Goal: Task Accomplishment & Management: Use online tool/utility

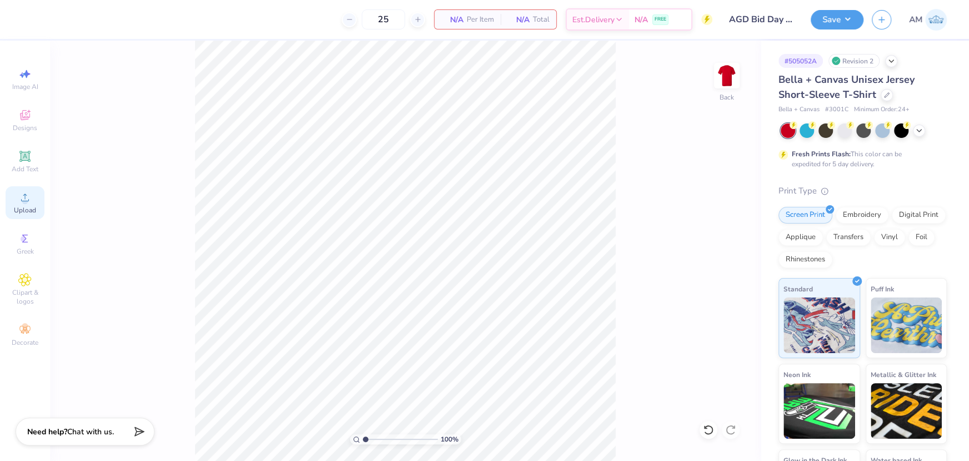
click at [31, 201] on icon at bounding box center [24, 197] width 13 height 13
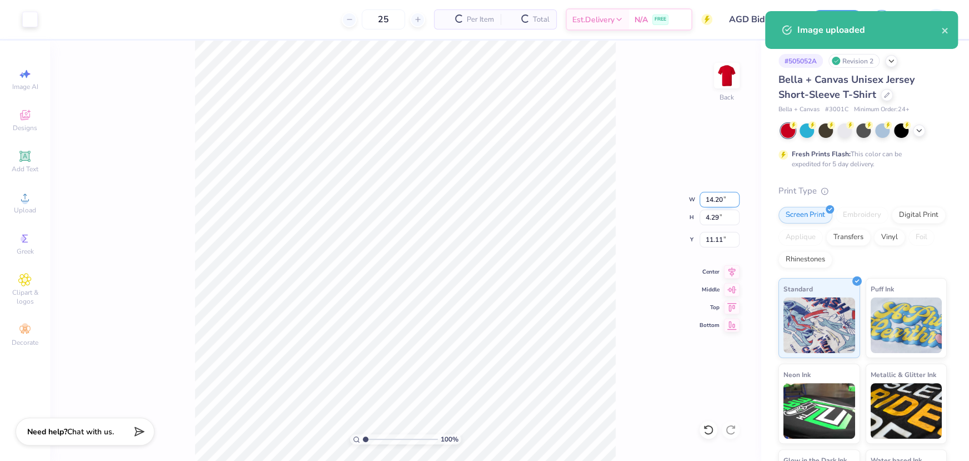
click at [711, 200] on input "14.20" at bounding box center [720, 200] width 40 height 16
type input "12.00"
type input "3.62"
click at [717, 243] on input "11.44" at bounding box center [720, 240] width 40 height 16
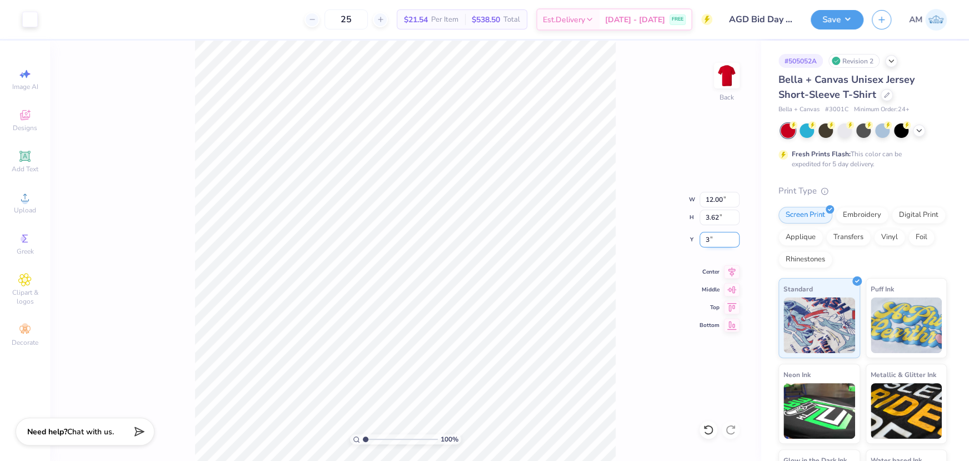
type input "3.00"
click at [843, 17] on button "Save" at bounding box center [837, 17] width 53 height 19
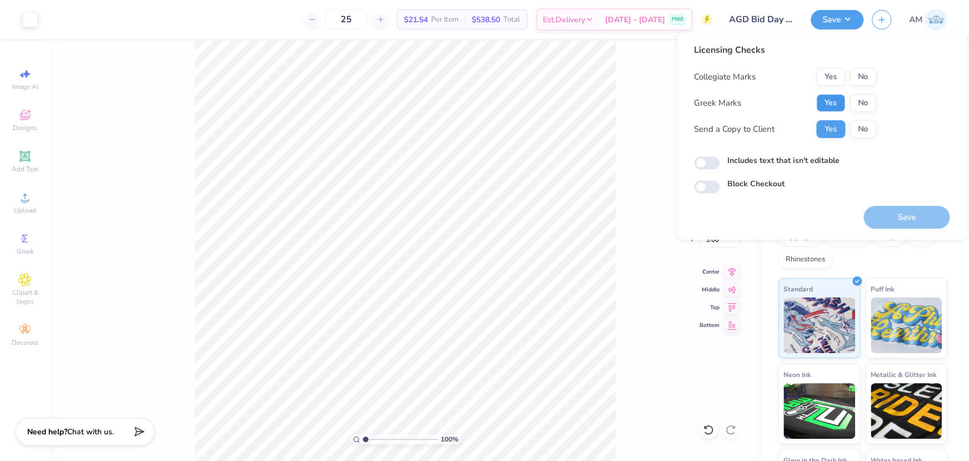
click at [839, 102] on button "Yes" at bounding box center [830, 103] width 29 height 18
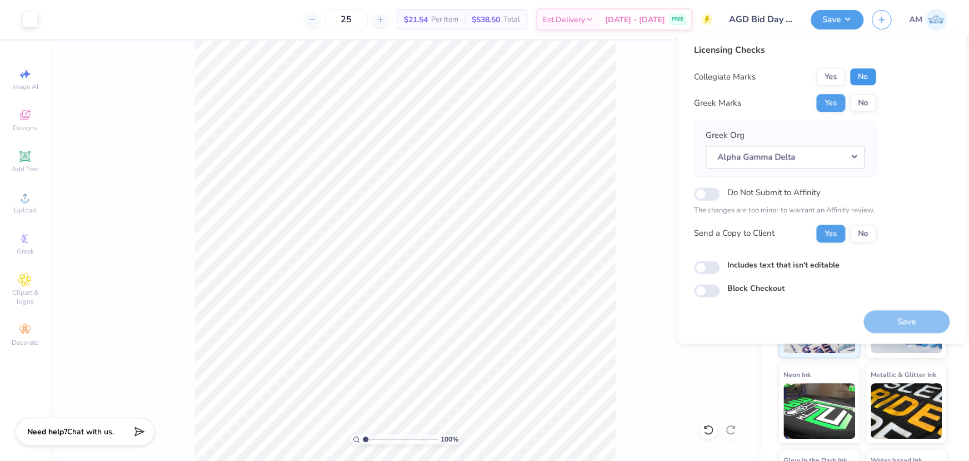
click at [863, 77] on button "No" at bounding box center [863, 77] width 27 height 18
click at [718, 267] on input "Includes text that isn't editable" at bounding box center [707, 267] width 26 height 13
checkbox input "true"
click at [892, 317] on button "Save" at bounding box center [906, 321] width 86 height 23
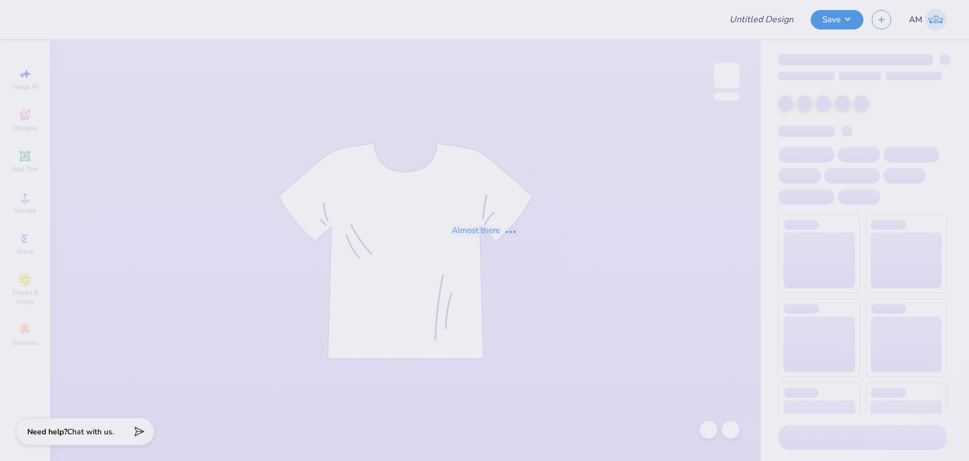
type input "parents wknd"
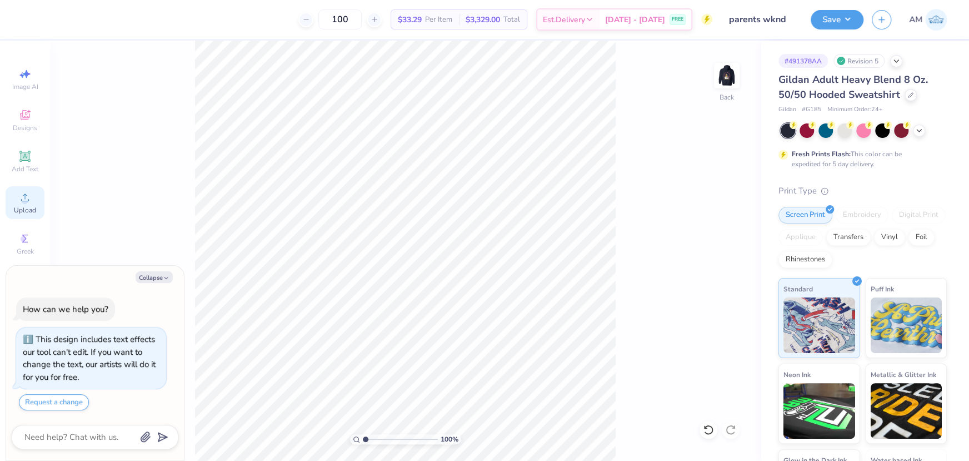
click at [32, 197] on div "Upload" at bounding box center [25, 202] width 39 height 33
click at [25, 202] on circle at bounding box center [25, 201] width 6 height 6
type textarea "x"
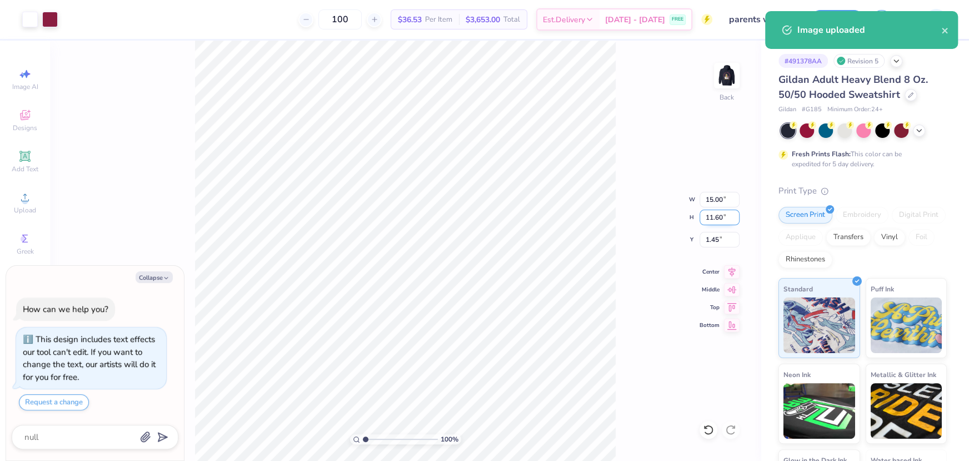
click at [717, 217] on input "11.60" at bounding box center [720, 217] width 40 height 16
type input "4"
type textarea "x"
type input "5.17"
type input "4.00"
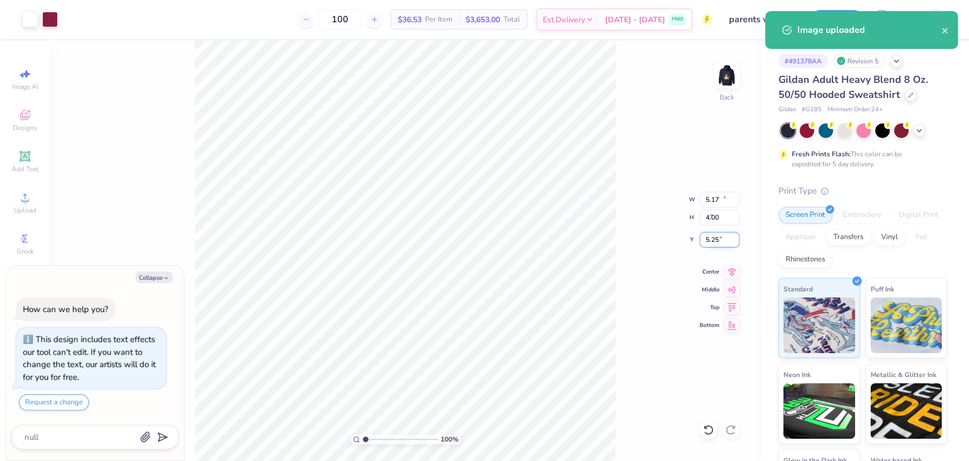
click at [716, 241] on input "5.25" at bounding box center [720, 240] width 40 height 16
type input "3"
type textarea "x"
type input "3.00"
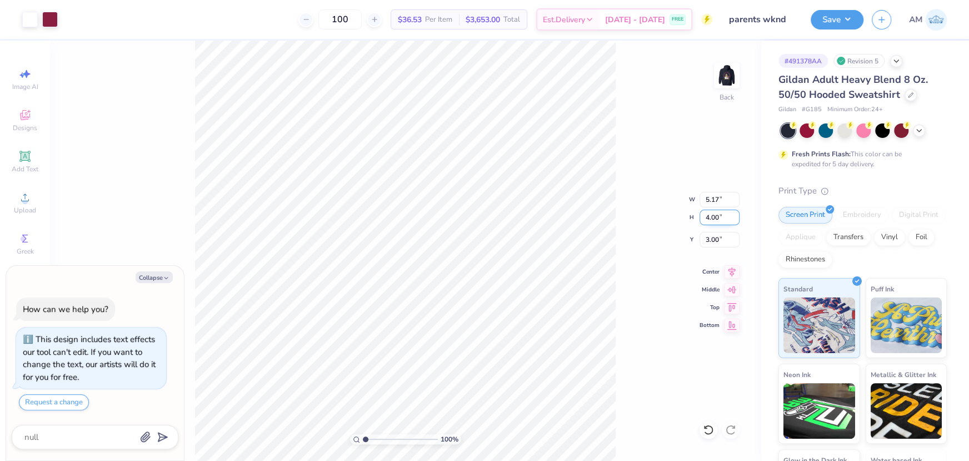
click at [712, 218] on input "4.00" at bounding box center [720, 217] width 40 height 16
type input "3.5"
type textarea "x"
type input "4.52"
type input "3.50"
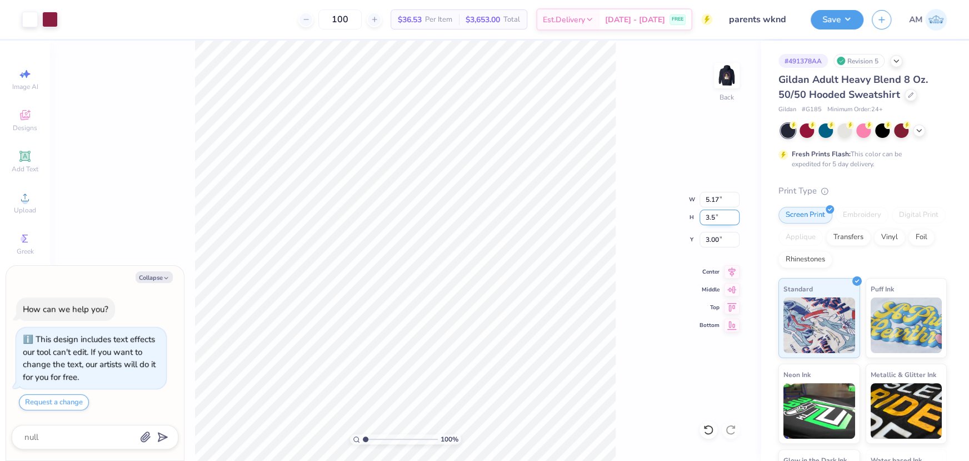
type input "3.25"
click at [708, 201] on input "4.52" at bounding box center [720, 200] width 40 height 16
type input "3.5"
type textarea "x"
type input "3.50"
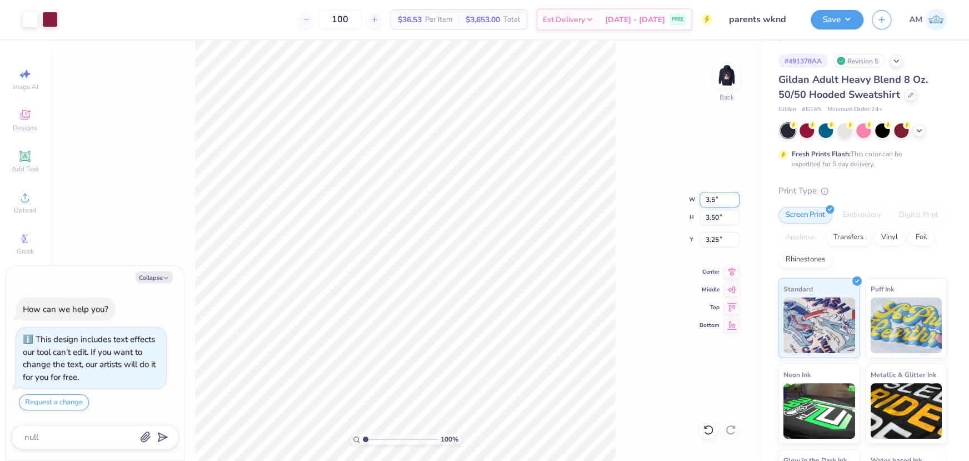
type input "2.71"
click at [713, 232] on input "3.65" at bounding box center [720, 240] width 40 height 16
type input "3"
type textarea "x"
type input "3.00"
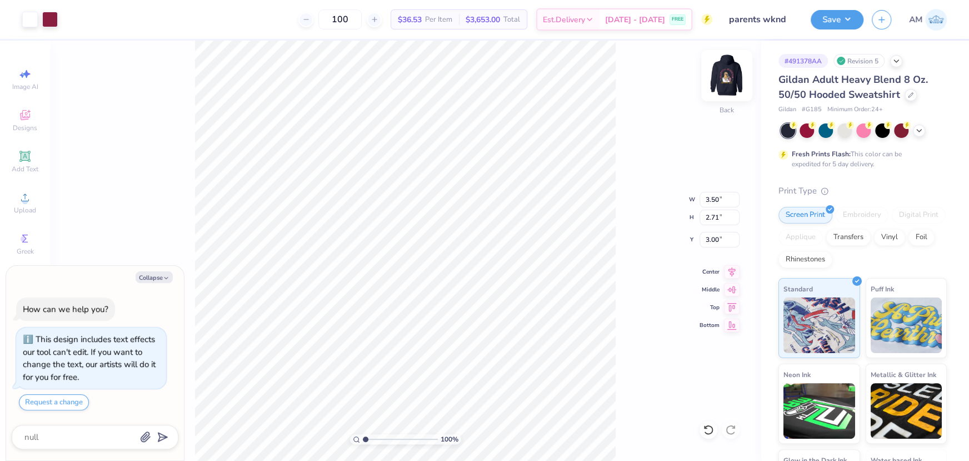
click at [727, 76] on img at bounding box center [727, 75] width 44 height 44
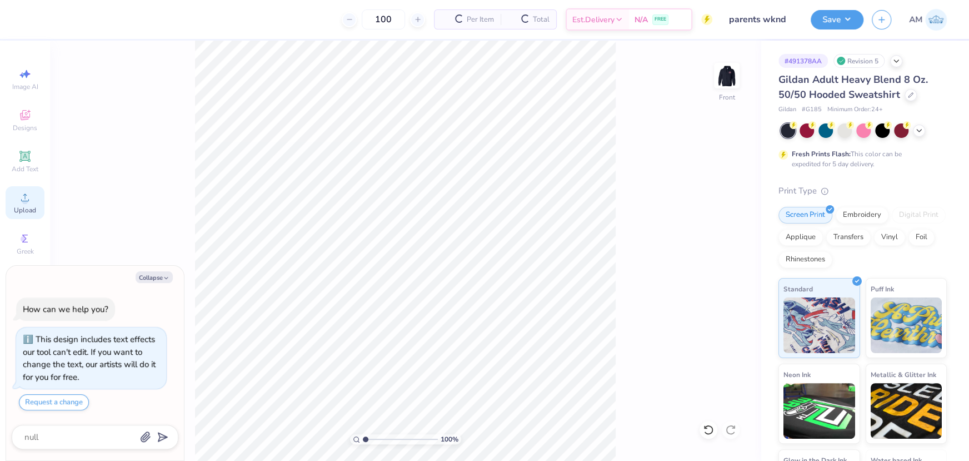
click at [27, 204] on icon at bounding box center [24, 197] width 13 height 13
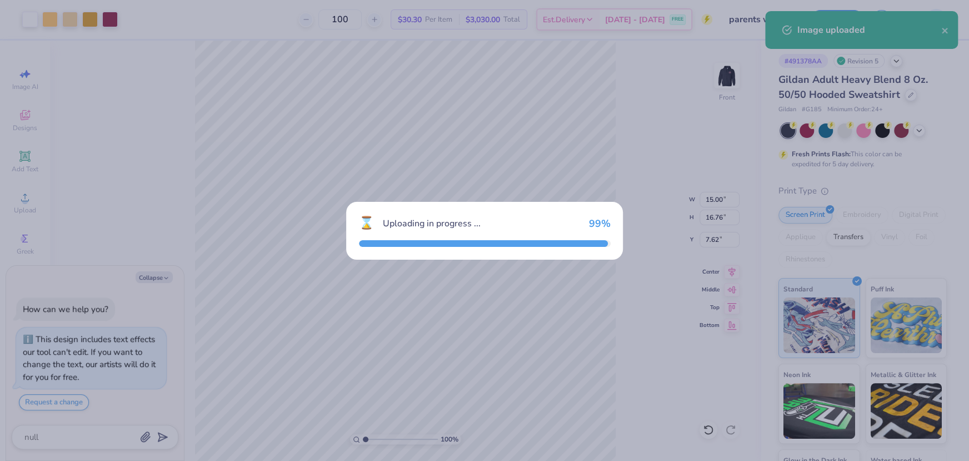
type textarea "x"
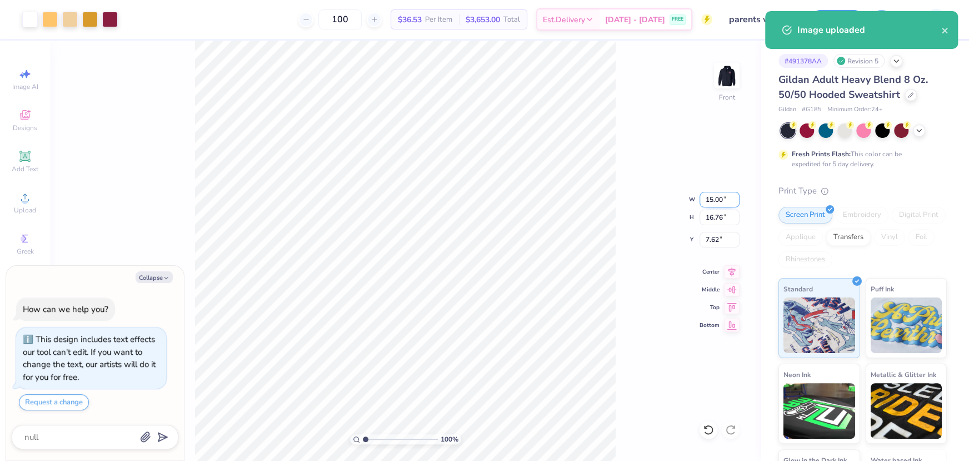
click at [713, 201] on input "15.00" at bounding box center [720, 200] width 40 height 16
type input "11"
click at [711, 238] on input "7.62" at bounding box center [720, 240] width 40 height 16
type textarea "x"
type input "11.00"
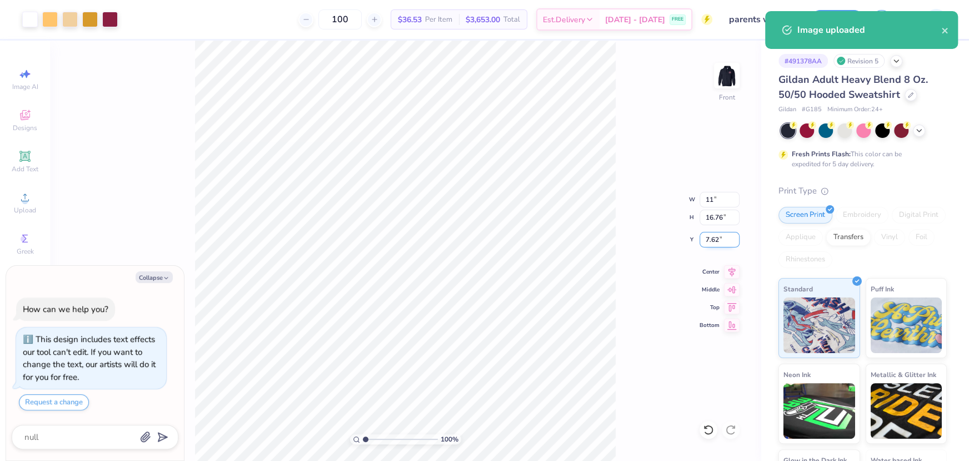
type input "12.30"
type input "6"
type textarea "x"
type input "6.00"
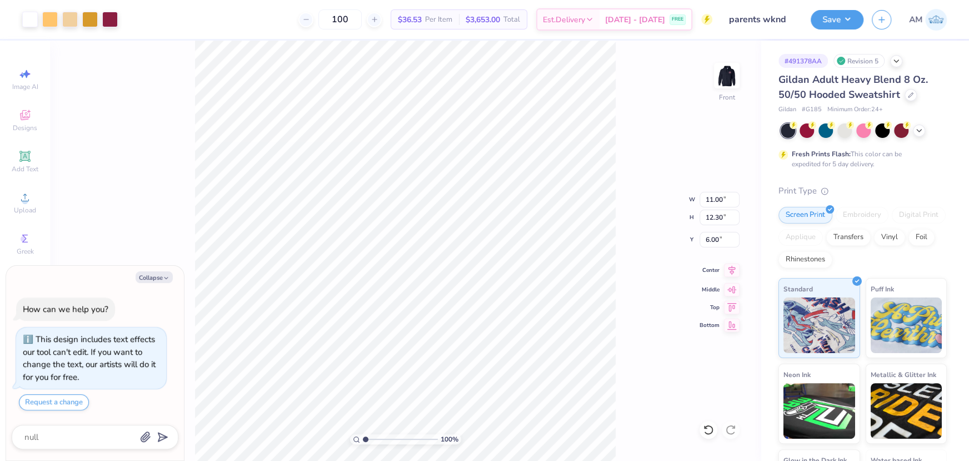
click at [731, 272] on icon at bounding box center [732, 269] width 16 height 13
click at [721, 78] on img at bounding box center [727, 75] width 44 height 44
click at [737, 75] on img at bounding box center [727, 75] width 44 height 44
type textarea "x"
click at [732, 271] on icon at bounding box center [731, 269] width 7 height 9
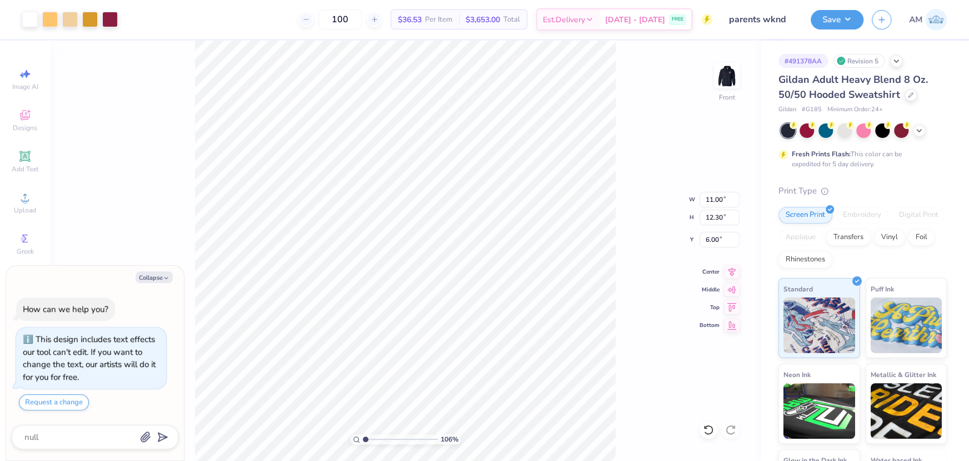
type input "1.06"
click at [366, 441] on input "range" at bounding box center [400, 439] width 75 height 10
click at [730, 76] on img at bounding box center [727, 75] width 44 height 44
click at [33, 198] on div "Upload" at bounding box center [25, 202] width 39 height 33
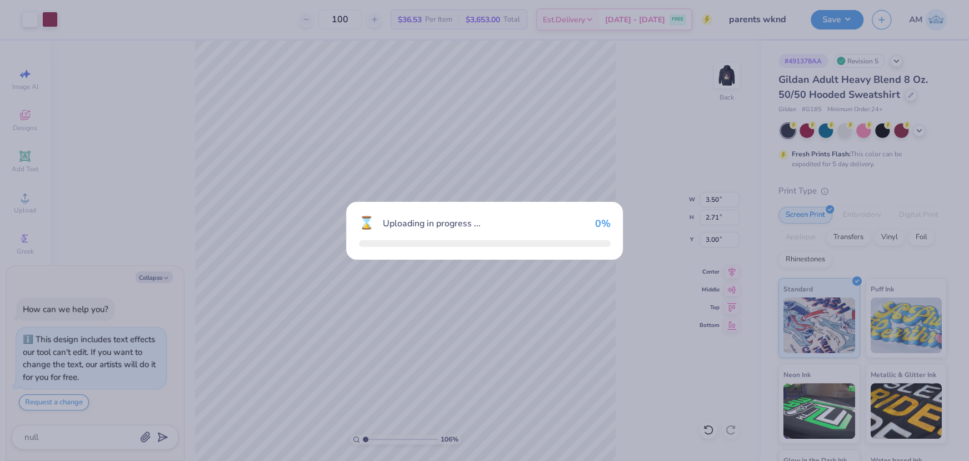
type textarea "x"
type input "11.09"
type input "13.43"
type input "0.54"
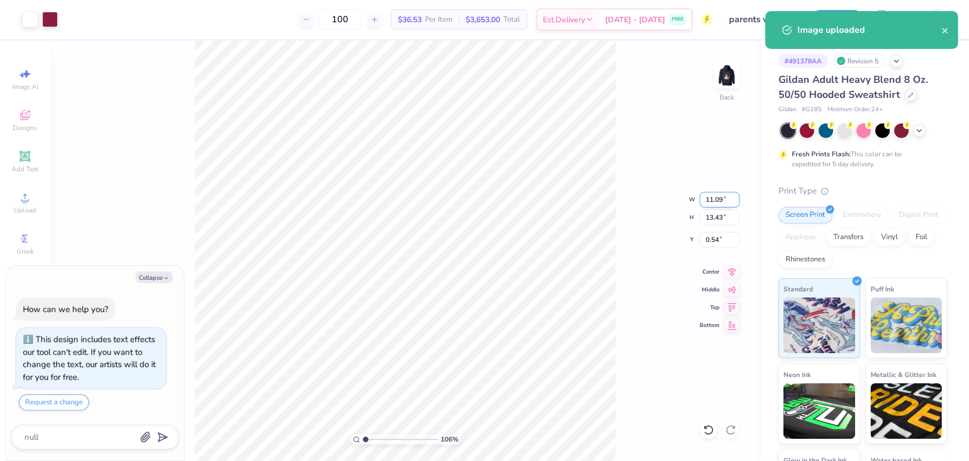
click at [718, 201] on input "11.09" at bounding box center [720, 200] width 40 height 16
type input "4"
type textarea "x"
type input "4.00"
type input "4.84"
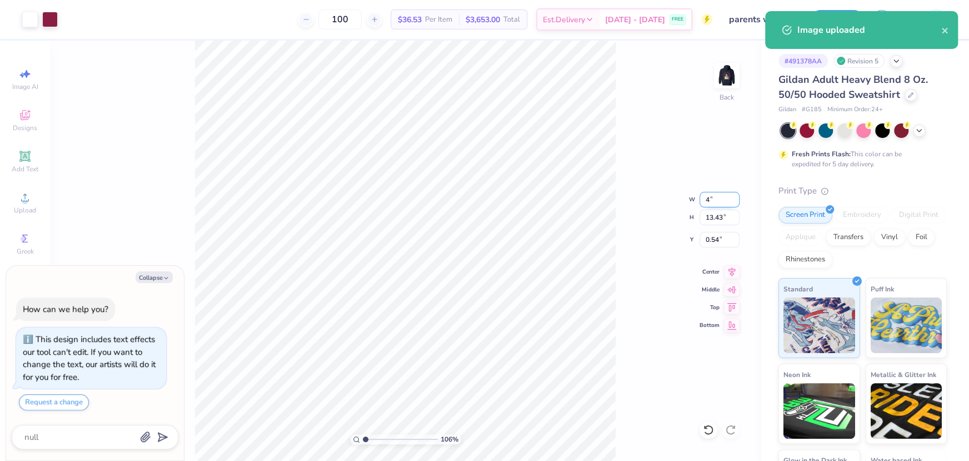
type input "4.83"
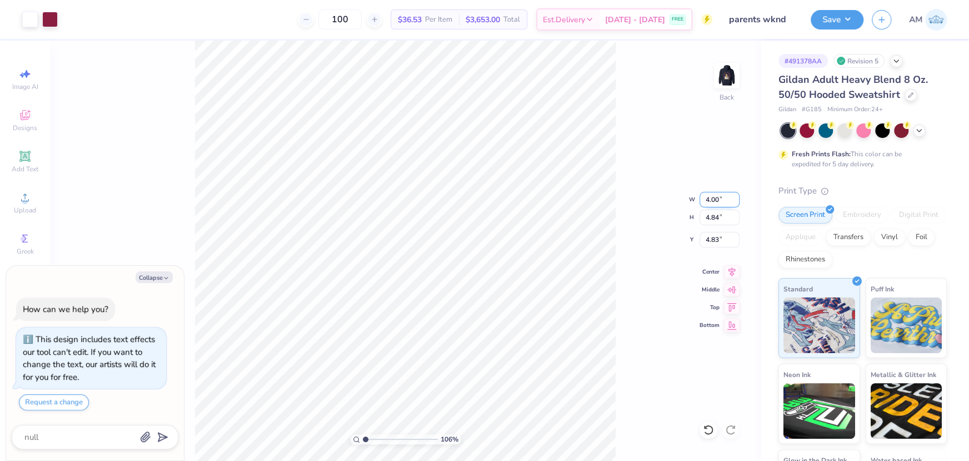
click at [701, 193] on input "4.00" at bounding box center [720, 200] width 40 height 16
type input "3.5"
type textarea "x"
type input "3.50"
type input "4.24"
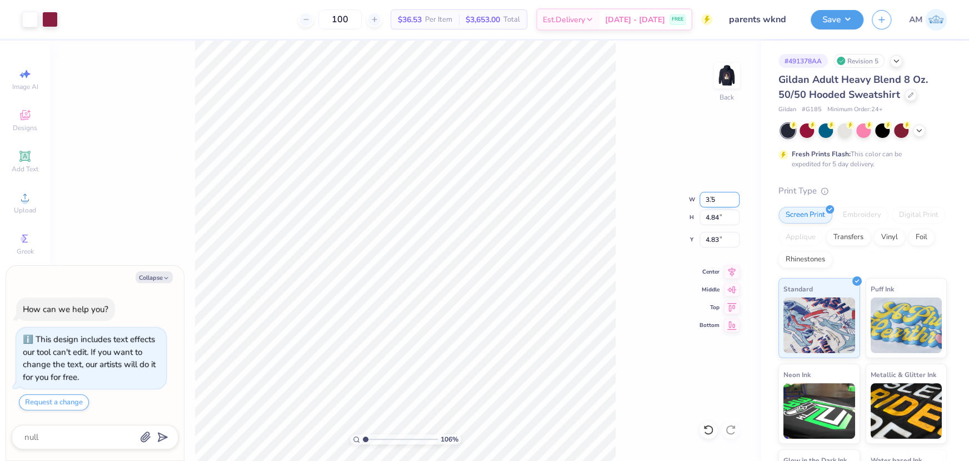
type input "5.13"
click at [707, 217] on input "4.24" at bounding box center [720, 217] width 40 height 16
type input "3.5"
type textarea "x"
type input "2.89"
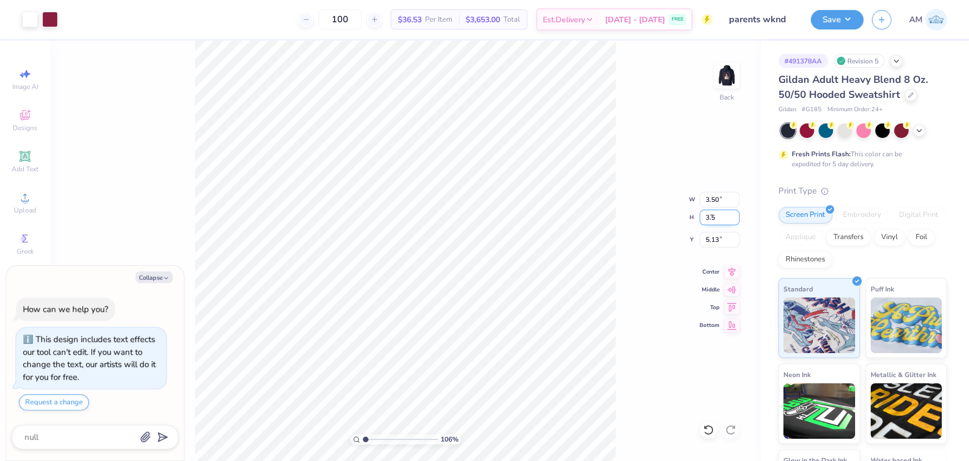
type input "3.50"
type input "5.50"
type textarea "x"
click at [712, 238] on input "5.50" at bounding box center [720, 240] width 40 height 16
type input "3"
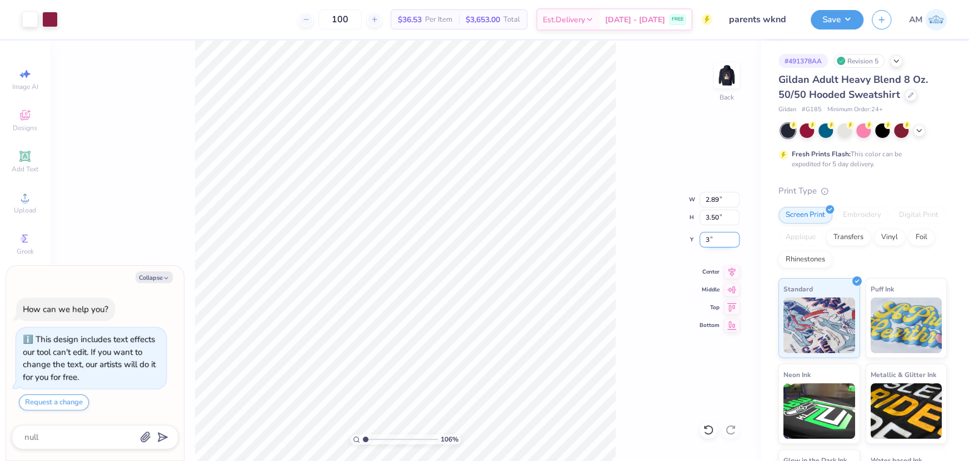
type textarea "x"
type input "3.00"
type textarea "x"
drag, startPoint x: 362, startPoint y: 437, endPoint x: 372, endPoint y: 438, distance: 10.1
type input "1.94"
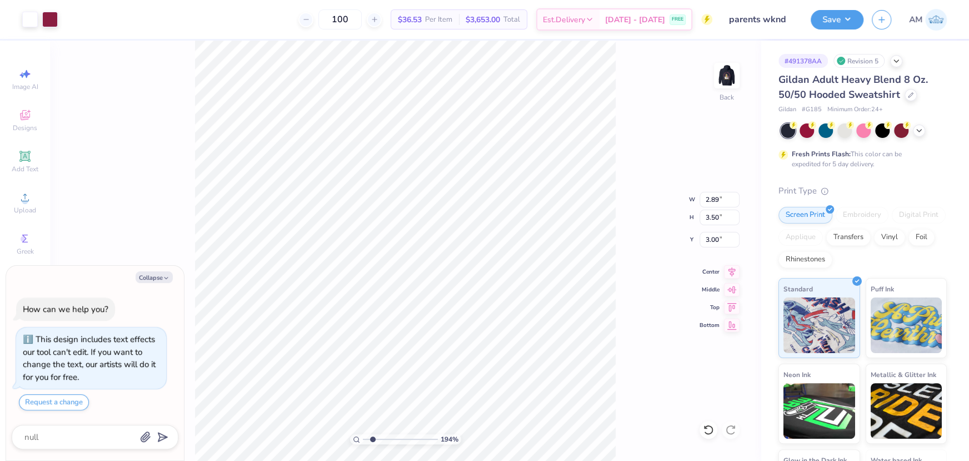
click at [372, 438] on input "range" at bounding box center [400, 439] width 75 height 10
click at [725, 78] on img at bounding box center [727, 75] width 44 height 44
type textarea "x"
type input "1"
drag, startPoint x: 367, startPoint y: 438, endPoint x: 357, endPoint y: 438, distance: 10.0
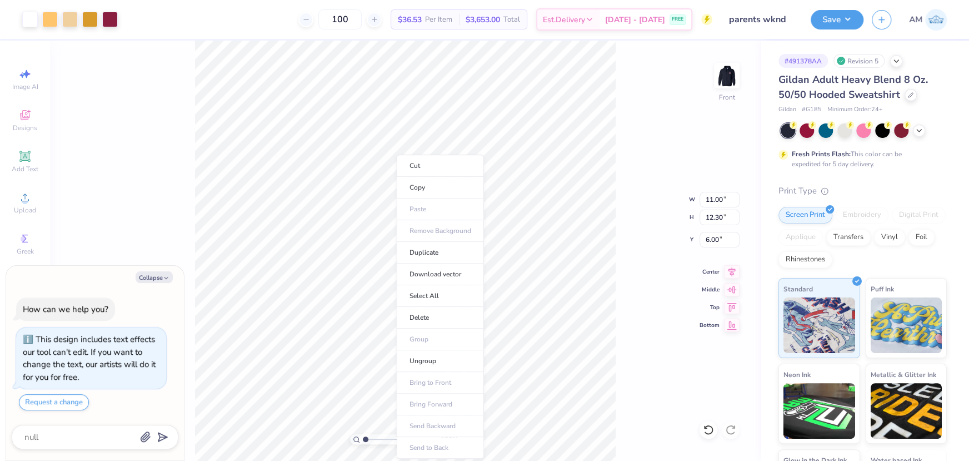
click at [363, 438] on input "range" at bounding box center [400, 439] width 75 height 10
click at [622, 318] on div "100 % Front W 11.00 11.00 " H 12.30 12.30 " Y 6.00 6.00 " Center Middle Top Bot…" at bounding box center [405, 251] width 711 height 420
click at [711, 427] on icon at bounding box center [708, 429] width 11 height 11
click at [730, 429] on icon at bounding box center [730, 429] width 11 height 11
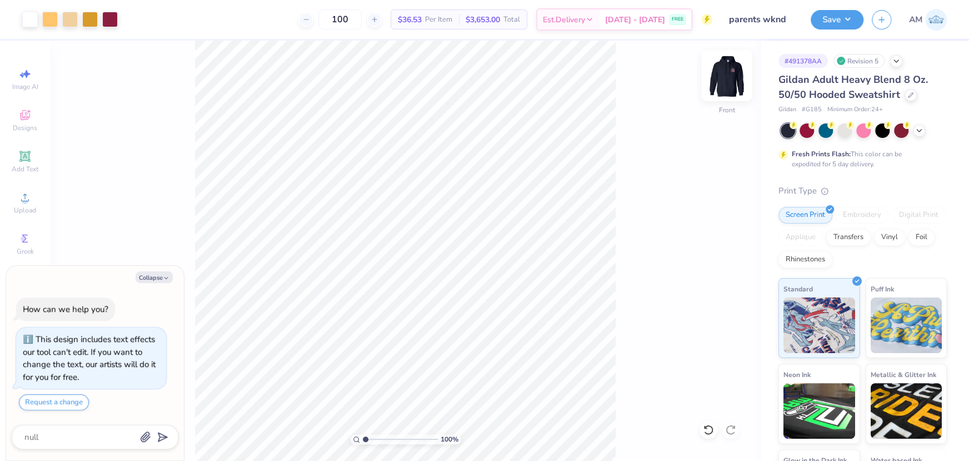
click at [723, 73] on img at bounding box center [727, 75] width 44 height 44
type textarea "x"
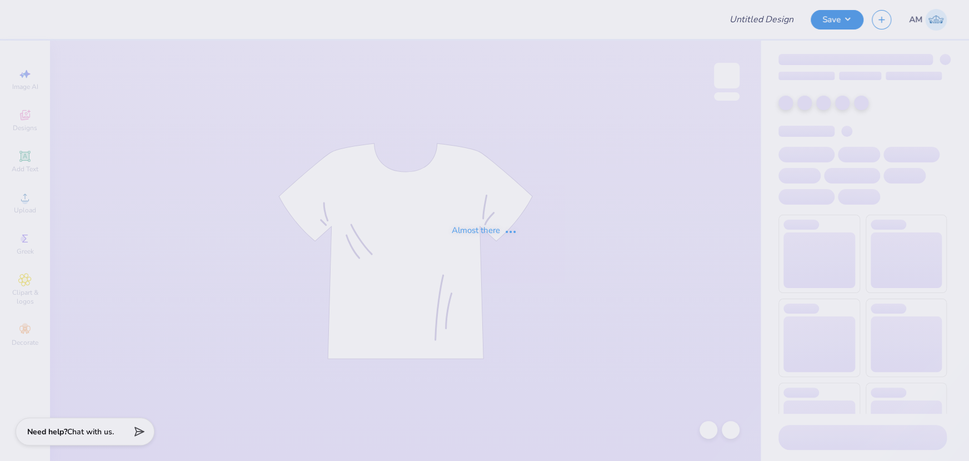
type input "Shirts for Alpha Xi"
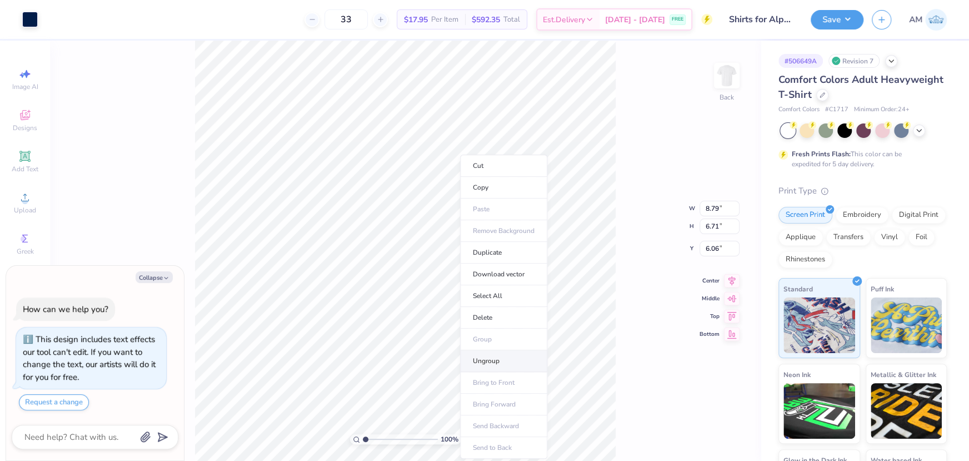
click at [492, 362] on li "Ungroup" at bounding box center [503, 361] width 87 height 22
type textarea "x"
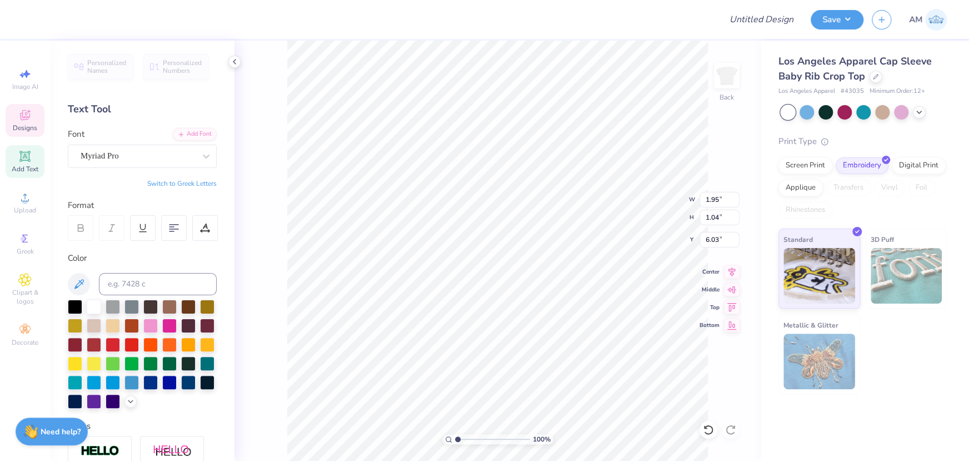
scroll to position [8, 2]
type textarea "est. 1893."
type textarea "est. 1893"
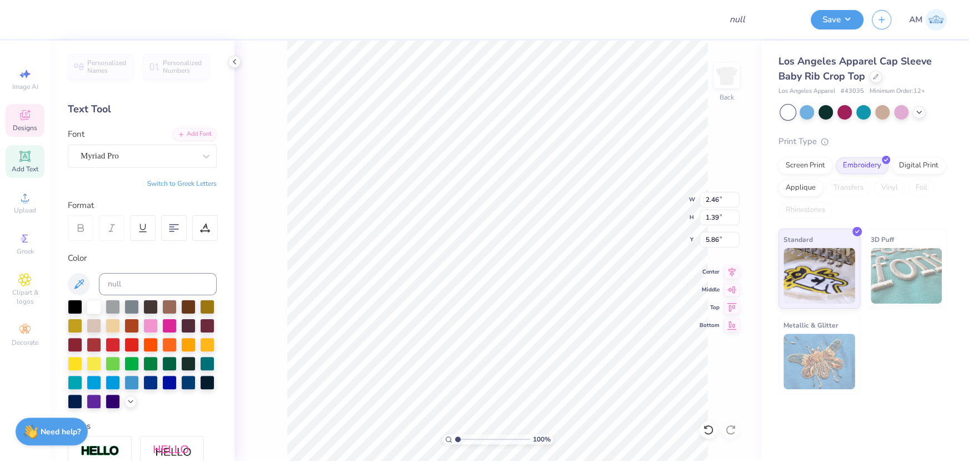
type input "2.46"
type input "1.39"
type input "5.86"
click at [586, 272] on li "Download vector" at bounding box center [593, 274] width 87 height 22
